Goal: Task Accomplishment & Management: Complete application form

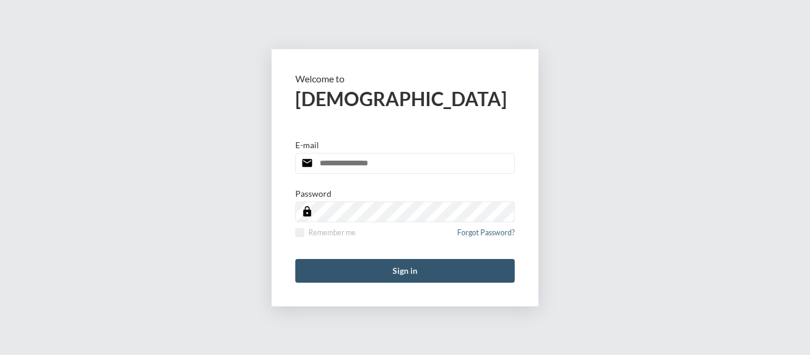
type input "**********"
click at [402, 262] on button "Sign in" at bounding box center [405, 271] width 220 height 24
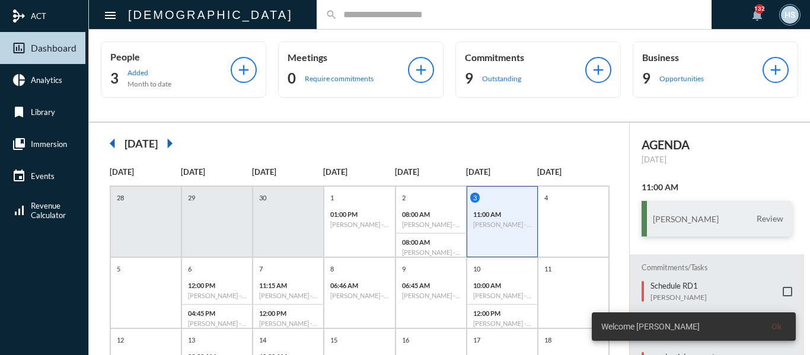
click at [361, 16] on input "text" at bounding box center [520, 14] width 365 height 10
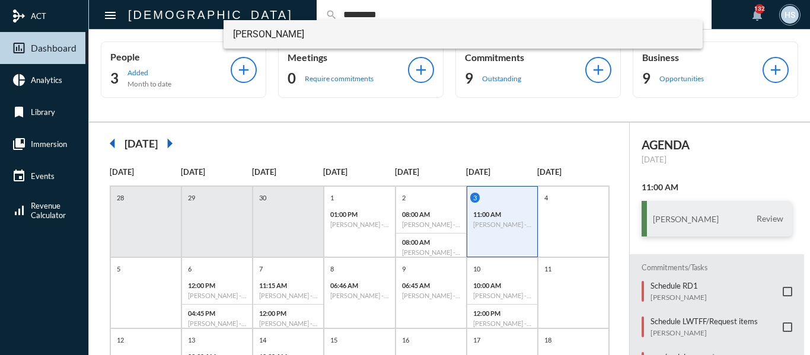
type input "*********"
click at [253, 36] on span "[PERSON_NAME]" at bounding box center [463, 34] width 461 height 28
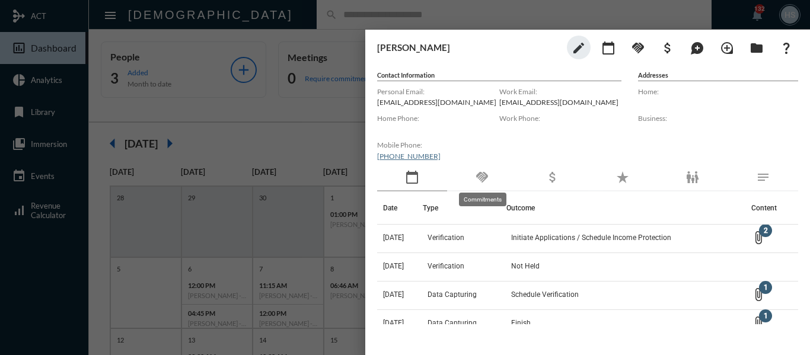
click at [486, 180] on mat-icon "handshake" at bounding box center [482, 177] width 14 height 14
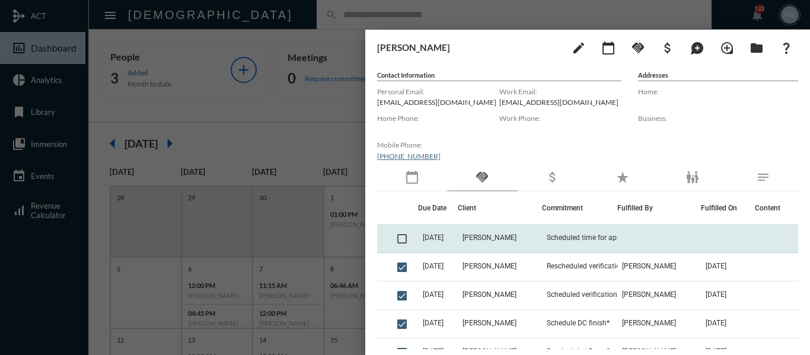
click at [402, 239] on span at bounding box center [402, 238] width 9 height 9
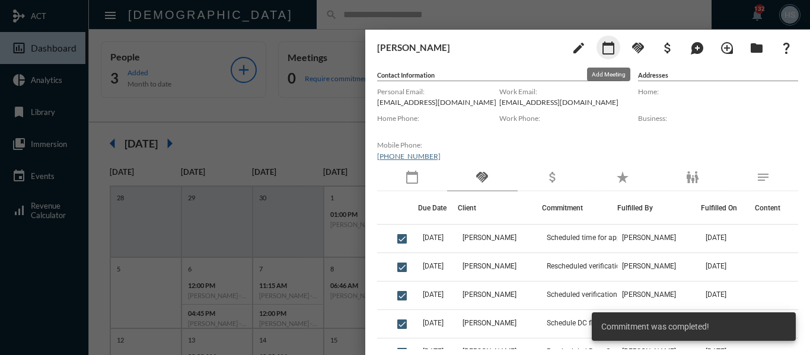
click at [605, 50] on mat-icon "calendar_today" at bounding box center [609, 48] width 14 height 14
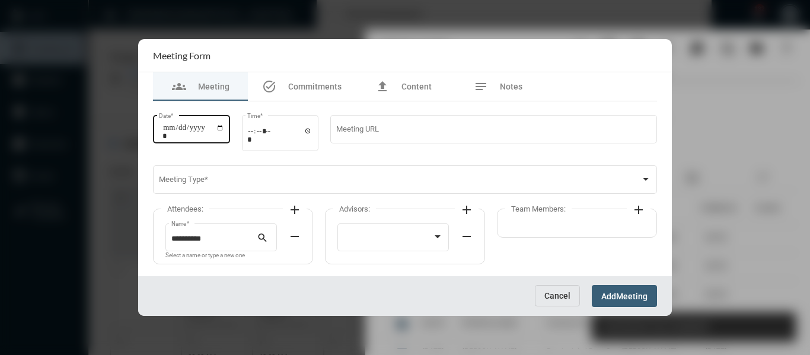
click at [224, 127] on input "Date *" at bounding box center [194, 131] width 62 height 17
type input "**********"
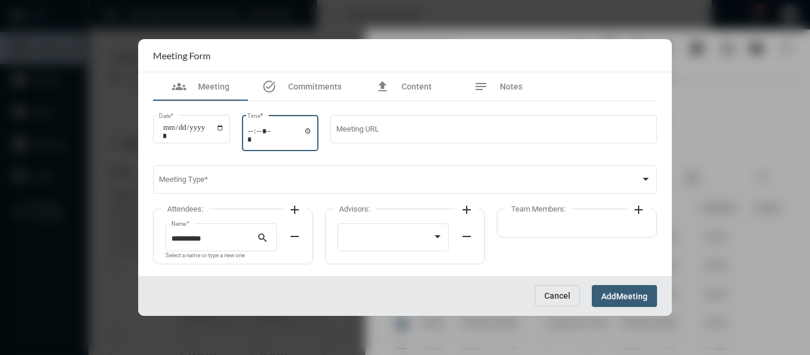
click at [313, 130] on input "Time *" at bounding box center [279, 134] width 65 height 17
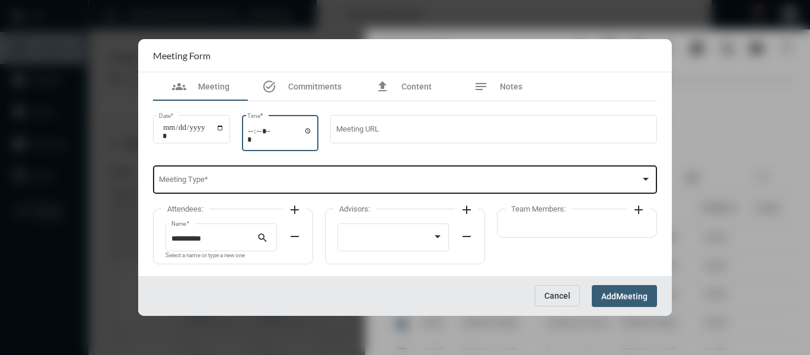
type input "*****"
click at [435, 182] on span at bounding box center [400, 181] width 482 height 9
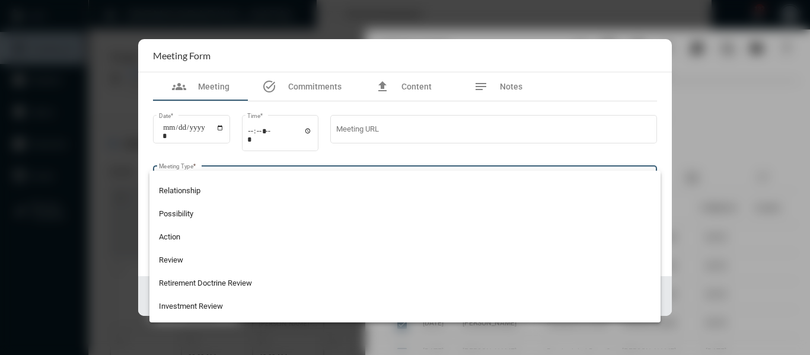
scroll to position [297, 0]
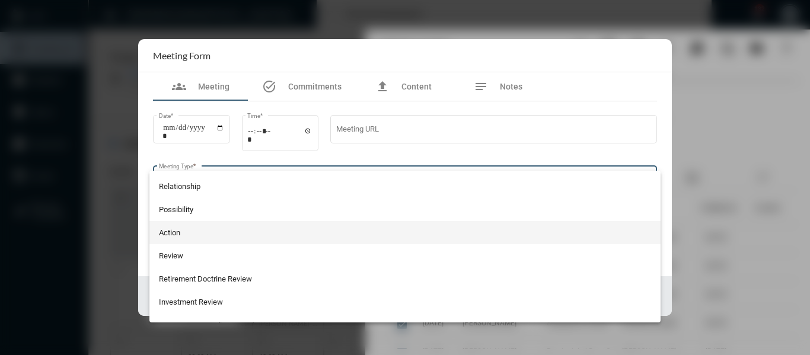
drag, startPoint x: 161, startPoint y: 233, endPoint x: 193, endPoint y: 230, distance: 32.2
click at [161, 234] on span "Action" at bounding box center [405, 232] width 493 height 23
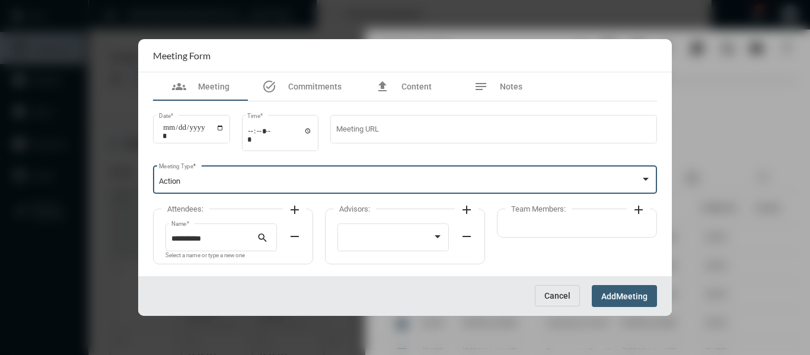
click at [638, 211] on mat-icon "add" at bounding box center [639, 210] width 14 height 14
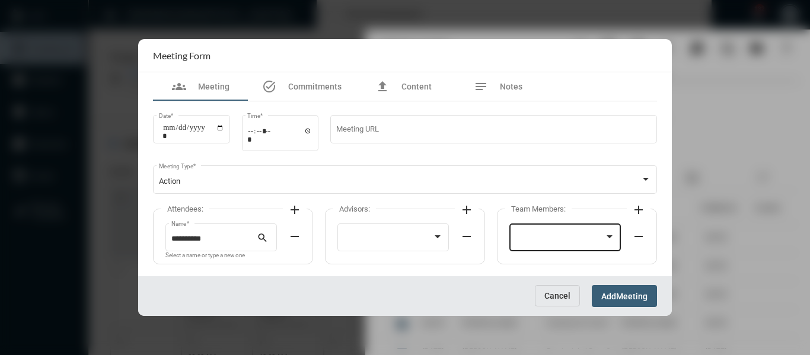
click at [601, 234] on div at bounding box center [566, 236] width 100 height 30
click at [539, 241] on span "[PERSON_NAME]" at bounding box center [566, 239] width 100 height 23
click at [637, 300] on span "Meeting" at bounding box center [631, 296] width 31 height 9
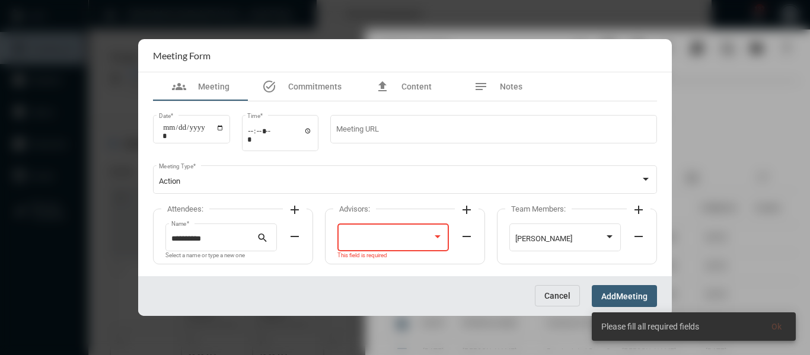
click at [438, 236] on div at bounding box center [438, 237] width 6 height 3
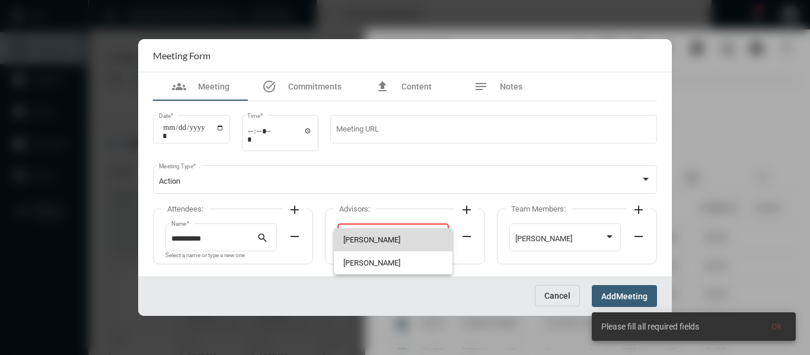
click at [373, 239] on span "[PERSON_NAME]" at bounding box center [394, 239] width 100 height 23
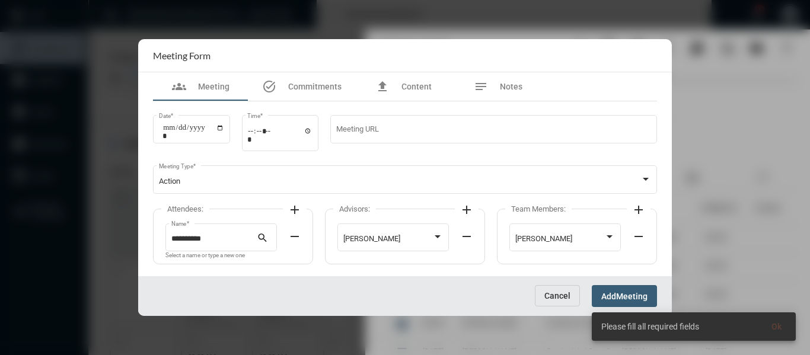
drag, startPoint x: 627, startPoint y: 295, endPoint x: 592, endPoint y: 297, distance: 34.5
click at [627, 297] on span "Meeting" at bounding box center [631, 296] width 31 height 9
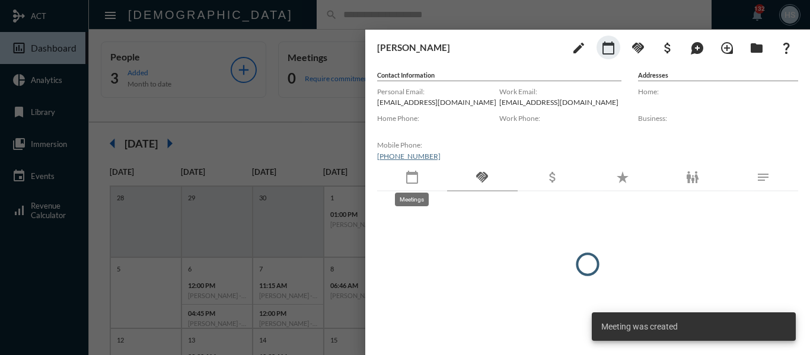
click at [414, 176] on mat-icon "calendar_today" at bounding box center [412, 177] width 14 height 14
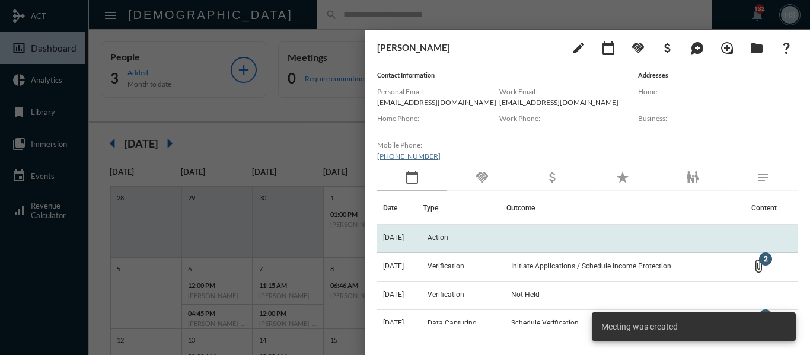
click at [449, 240] on span "Action" at bounding box center [438, 238] width 21 height 8
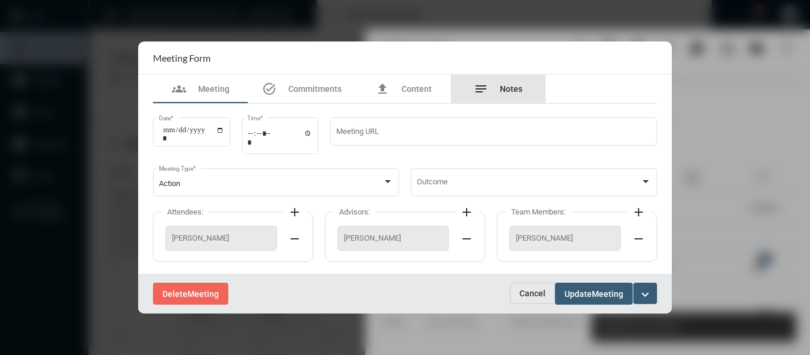
click at [510, 91] on span "Notes" at bounding box center [511, 88] width 23 height 9
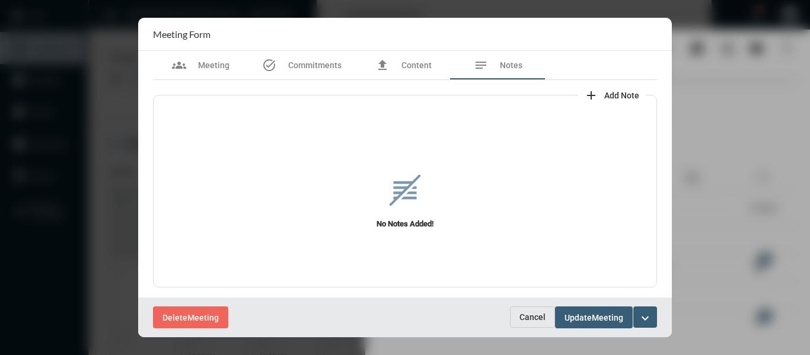
click at [605, 93] on span "Add Note" at bounding box center [622, 95] width 35 height 9
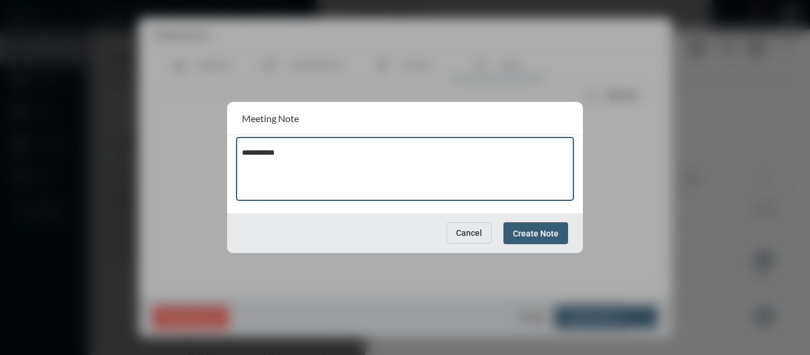
type textarea "**********"
click at [540, 230] on span "Create Note" at bounding box center [536, 233] width 46 height 9
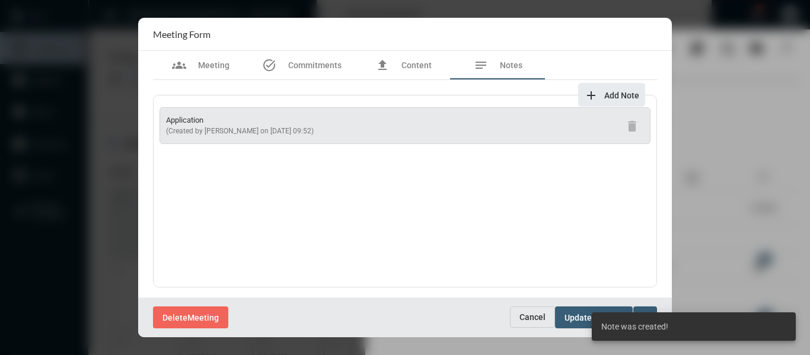
click at [565, 320] on span "Update" at bounding box center [578, 317] width 27 height 9
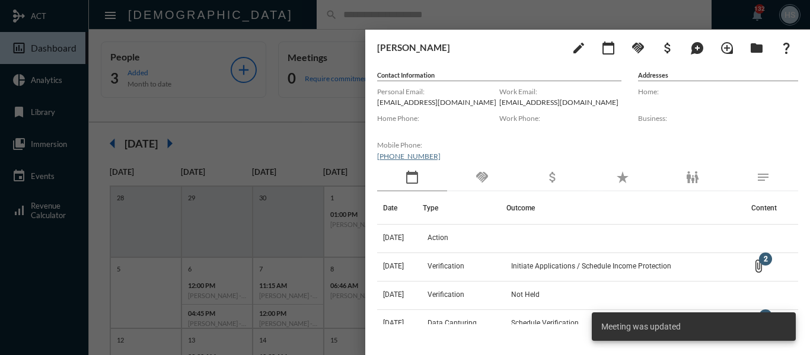
drag, startPoint x: 304, startPoint y: 113, endPoint x: 282, endPoint y: 59, distance: 58.8
click at [304, 113] on div at bounding box center [405, 177] width 810 height 355
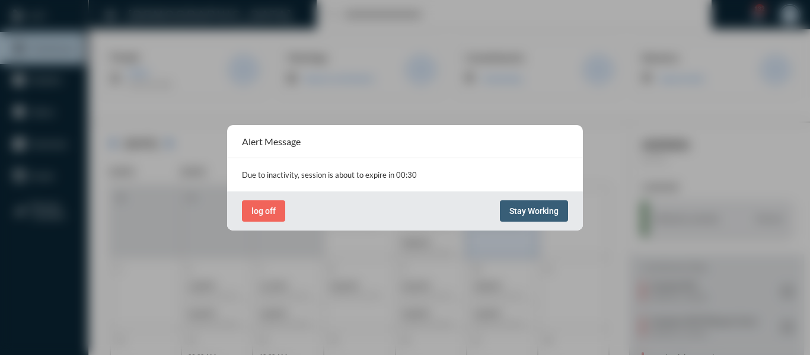
click at [527, 202] on button "Stay Working" at bounding box center [534, 211] width 68 height 21
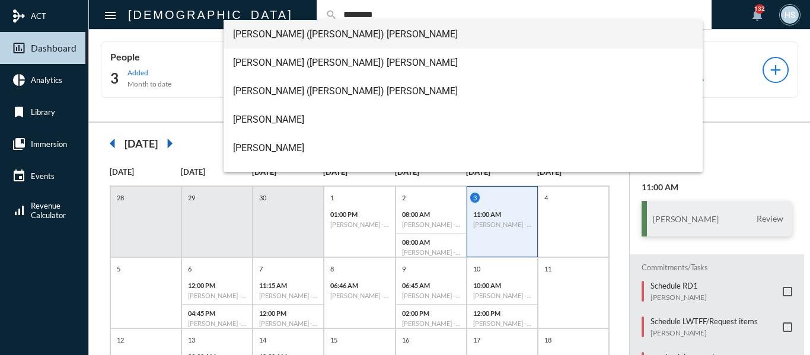
type input "********"
click at [319, 35] on span "[PERSON_NAME] ([PERSON_NAME]) [PERSON_NAME]" at bounding box center [463, 34] width 461 height 28
